Goal: Transaction & Acquisition: Purchase product/service

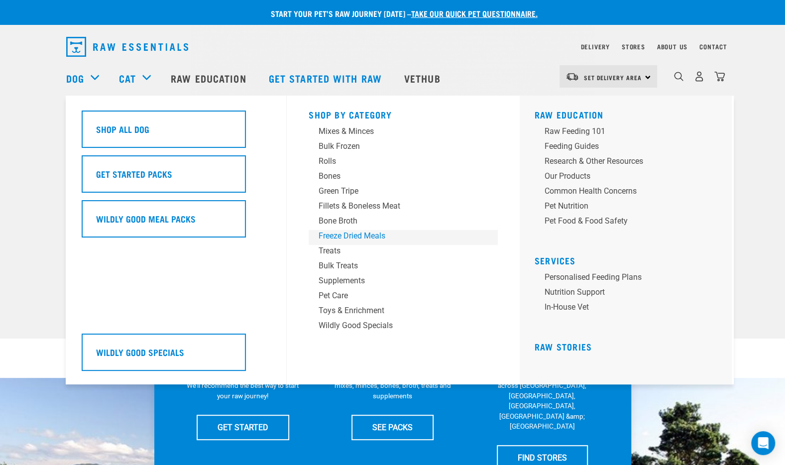
click at [368, 235] on div "Freeze Dried Meals" at bounding box center [396, 236] width 155 height 12
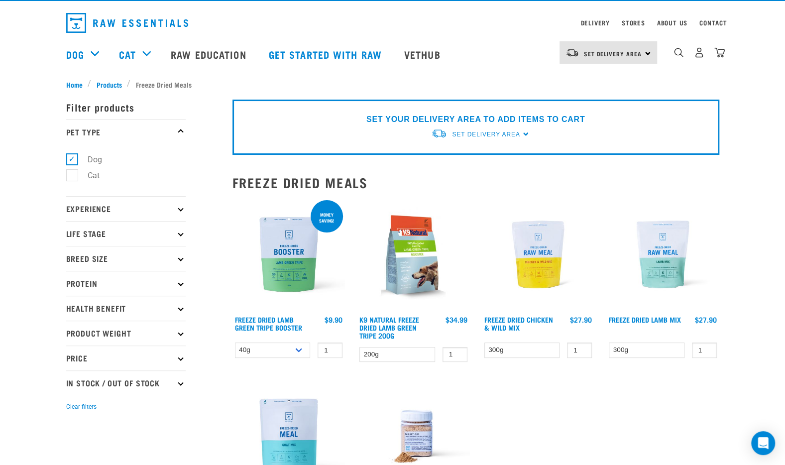
scroll to position [23, 0]
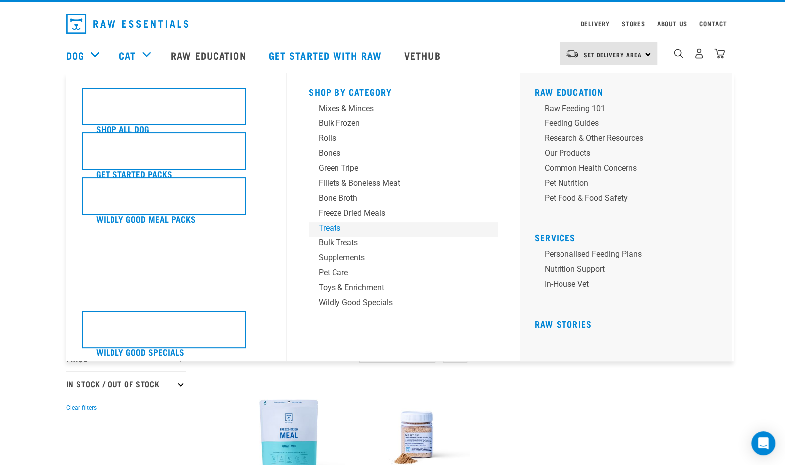
click at [334, 230] on div "Treats" at bounding box center [396, 228] width 155 height 12
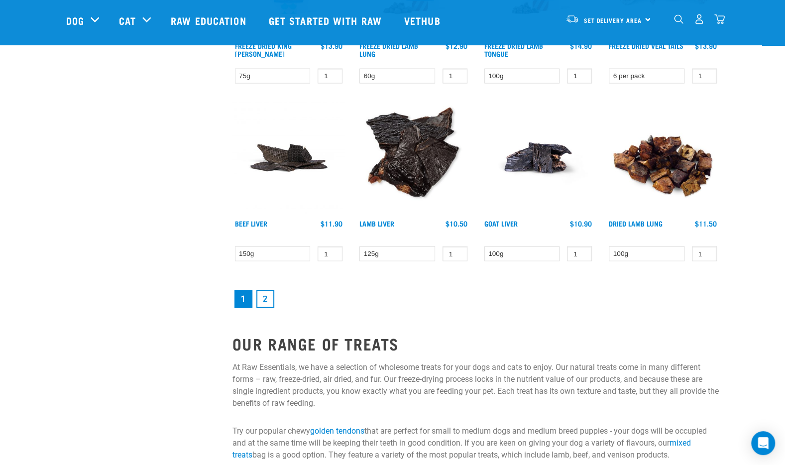
scroll to position [1322, 0]
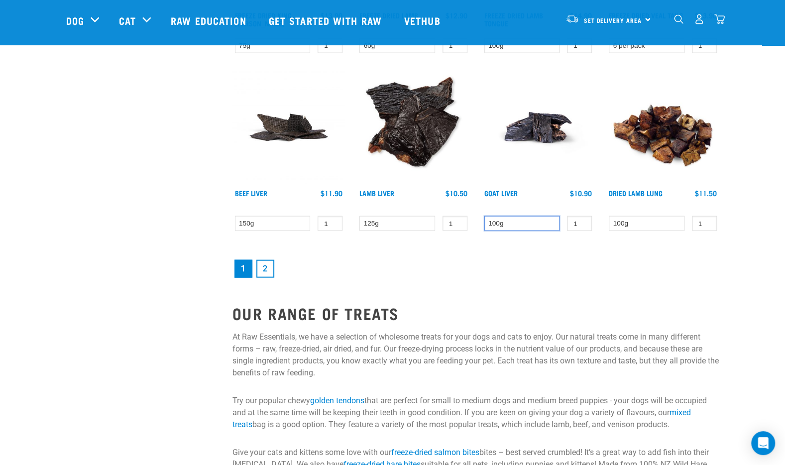
click at [516, 218] on select "100g" at bounding box center [523, 223] width 76 height 15
click at [485, 216] on select "100g" at bounding box center [523, 223] width 76 height 15
click at [537, 143] on img at bounding box center [538, 127] width 113 height 113
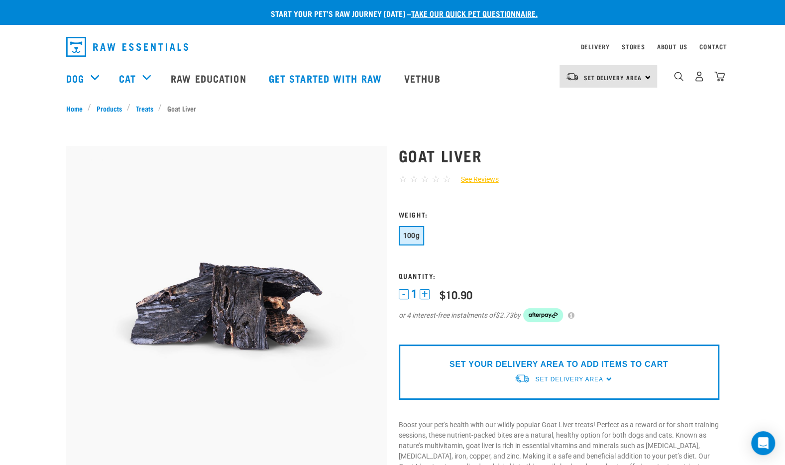
click at [547, 378] on span "Set Delivery Area" at bounding box center [569, 379] width 68 height 7
click at [545, 399] on link "[GEOGRAPHIC_DATA]" at bounding box center [563, 402] width 99 height 16
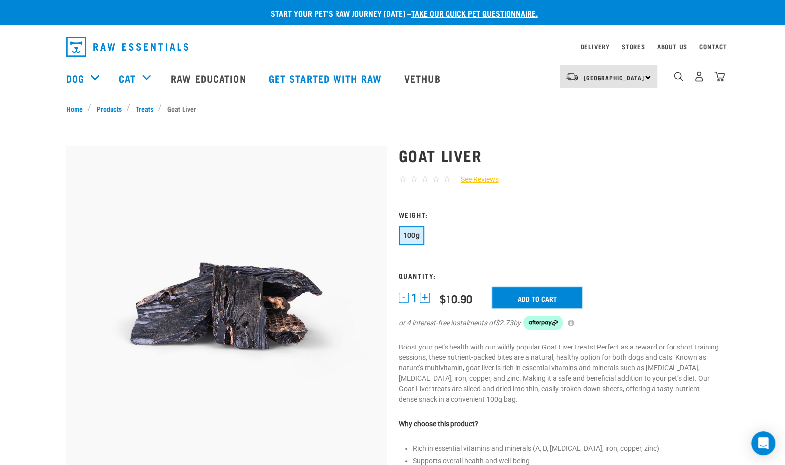
click at [522, 295] on input "Add to cart" at bounding box center [538, 297] width 90 height 21
